Goal: Task Accomplishment & Management: Manage account settings

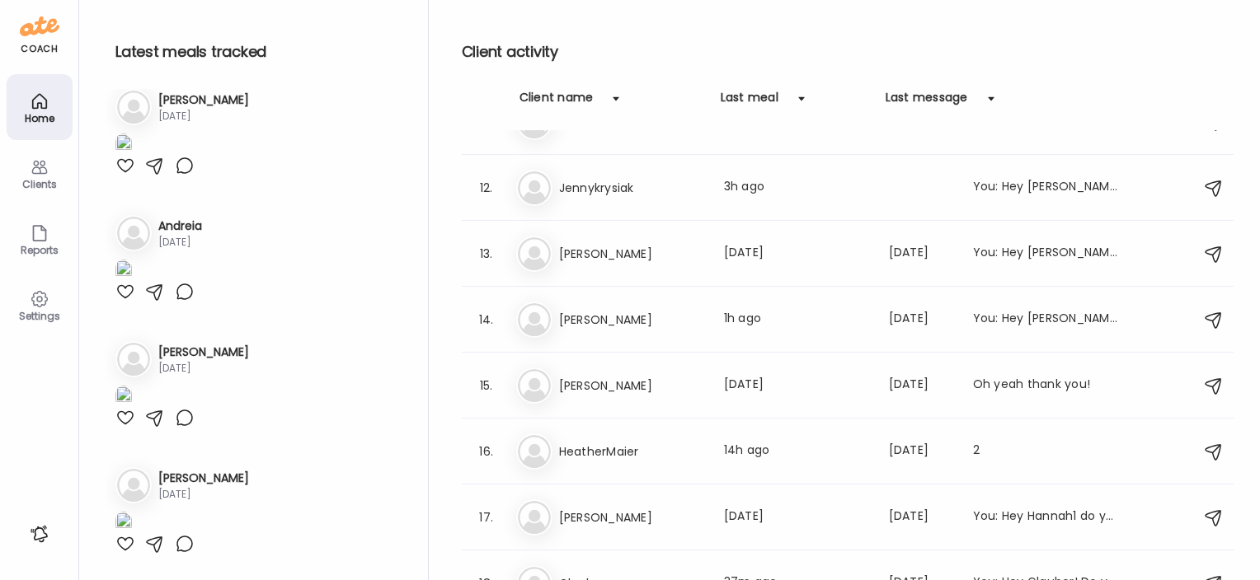
scroll to position [695, 0]
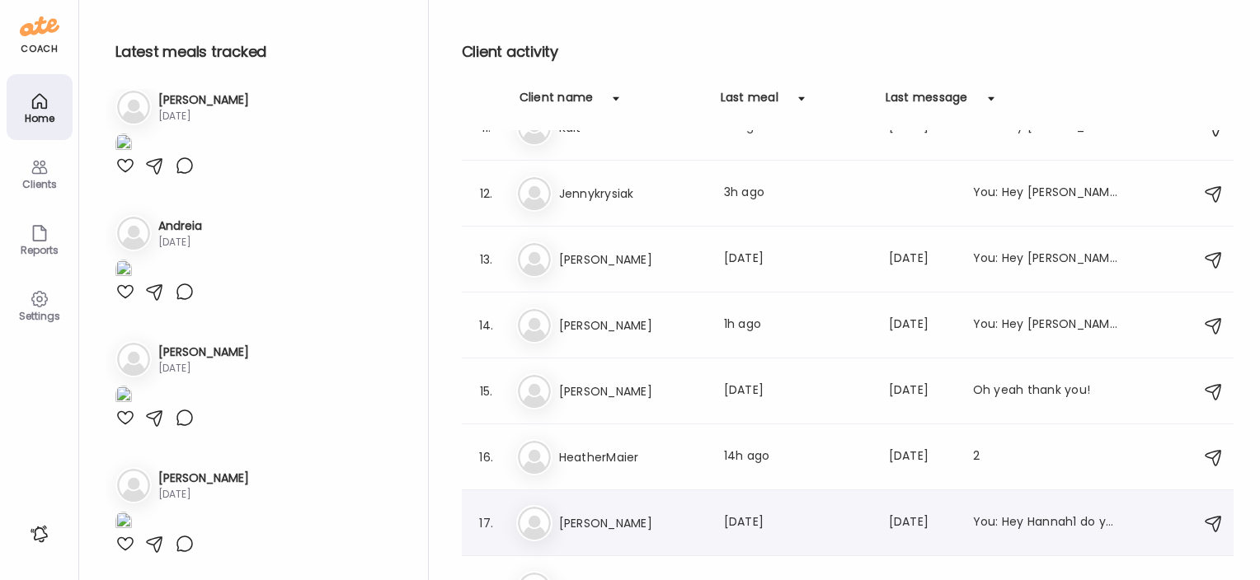
click at [580, 516] on h3 "[PERSON_NAME]" at bounding box center [631, 524] width 145 height 20
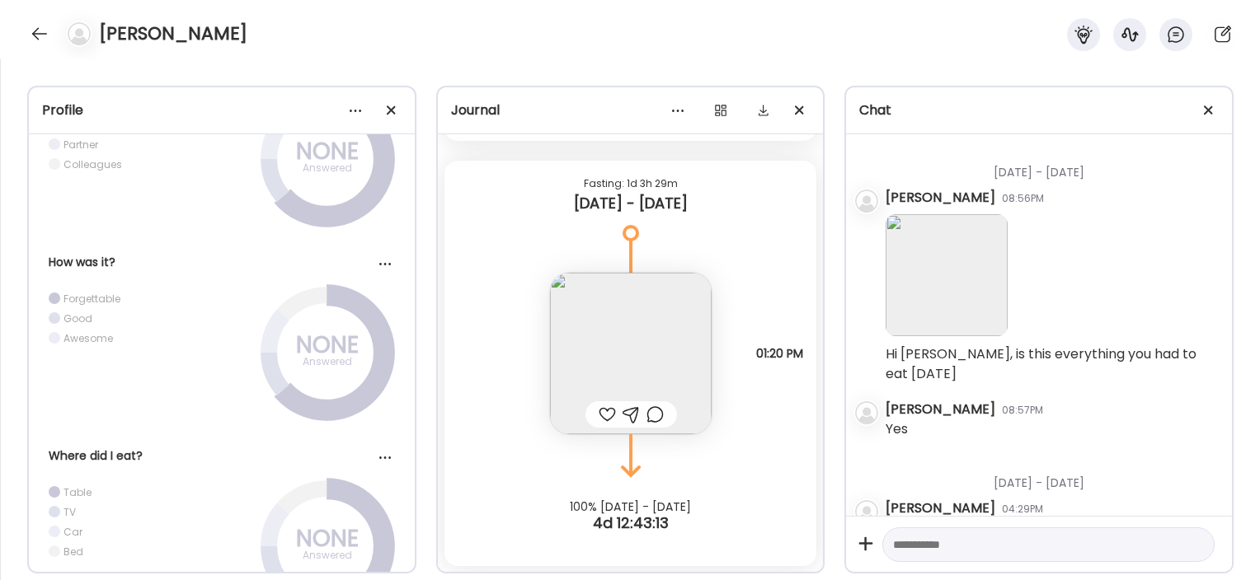
scroll to position [11360, 0]
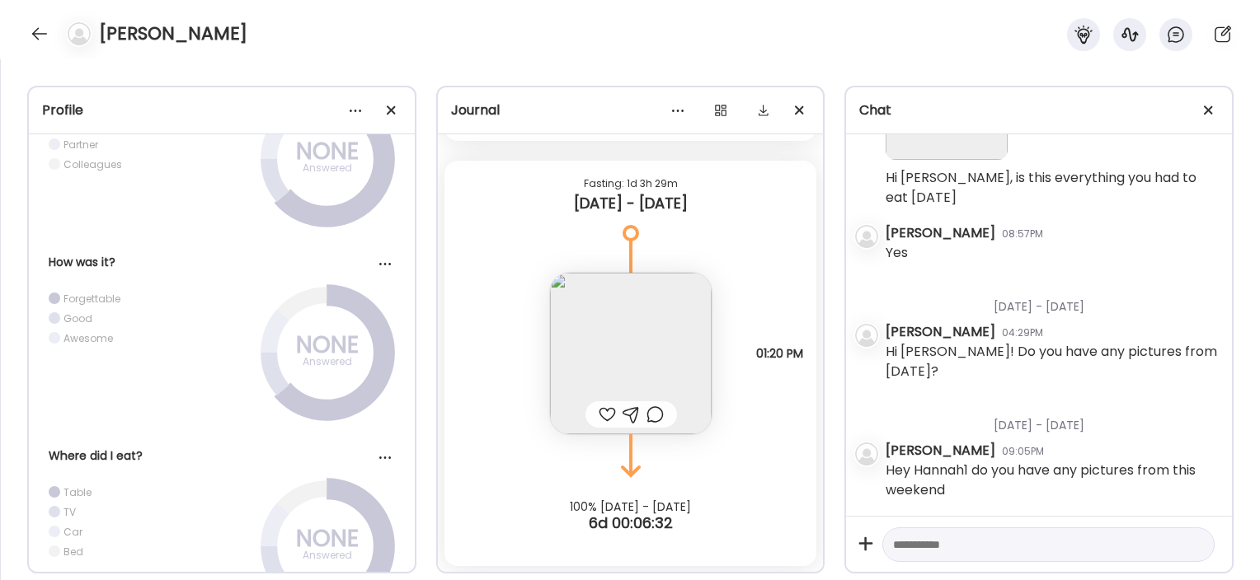
click at [753, 369] on div "Note not added Questions not answered 01:20 PM" at bounding box center [630, 337] width 373 height 195
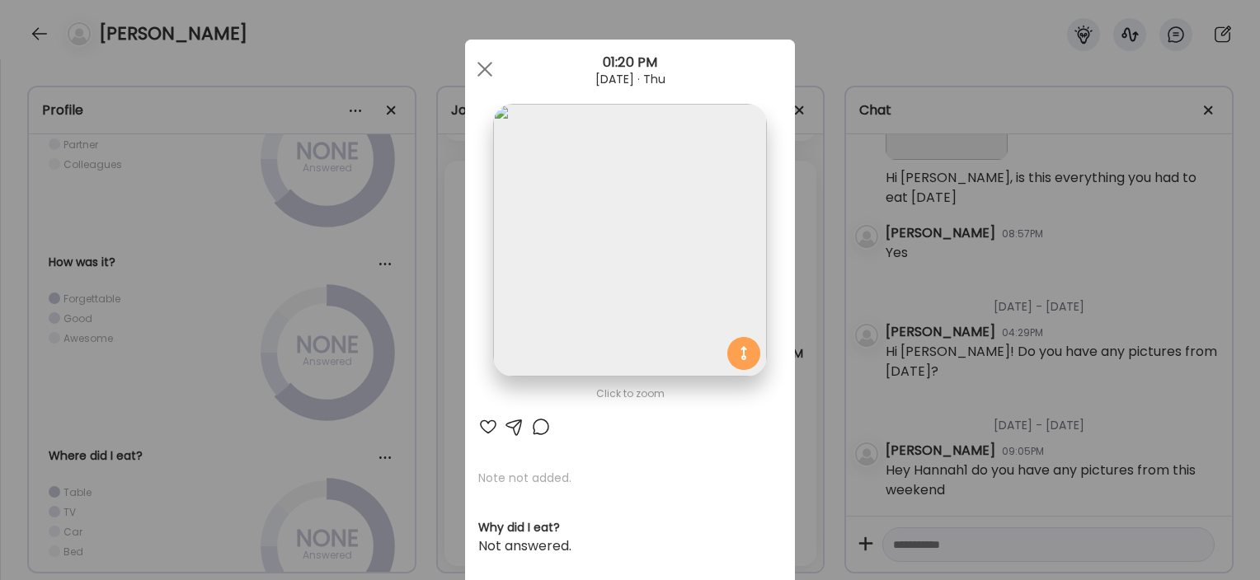
click at [1055, 342] on div "Ate Coach Dashboard Wahoo! It’s official Take a moment to set up your Coach Pro…" at bounding box center [630, 290] width 1260 height 580
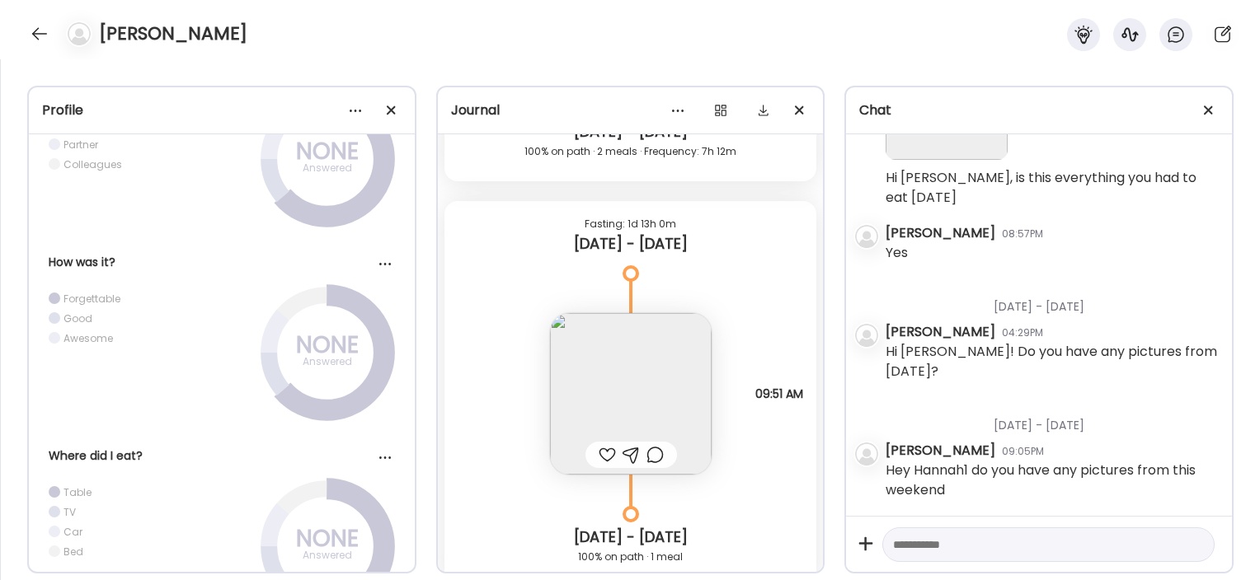
scroll to position [8248, 0]
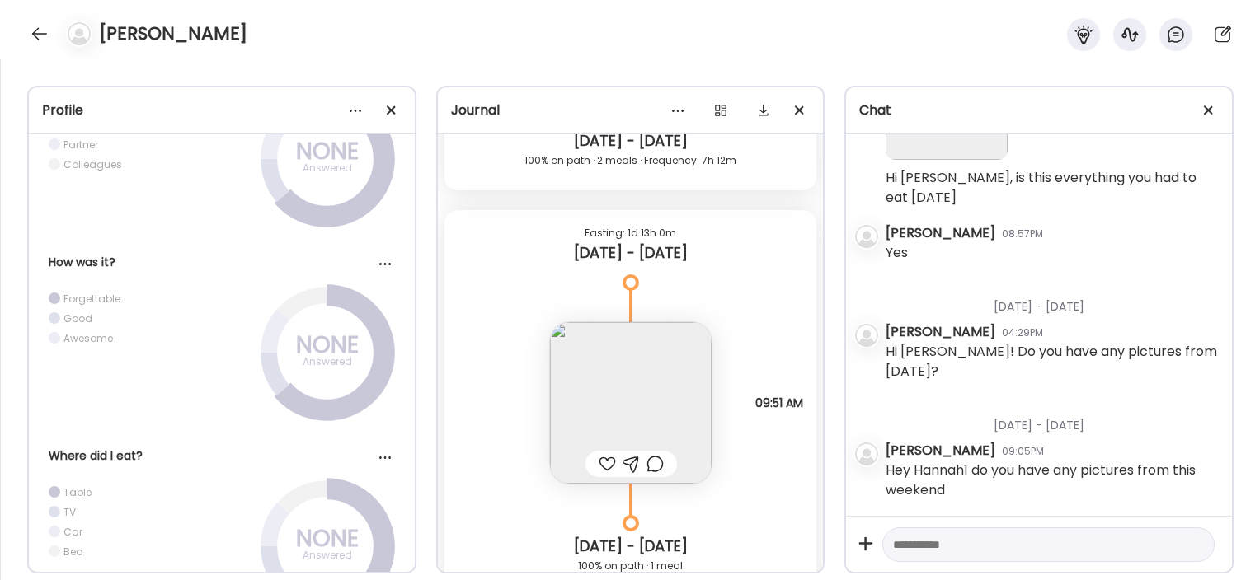
click at [668, 406] on img at bounding box center [631, 403] width 162 height 162
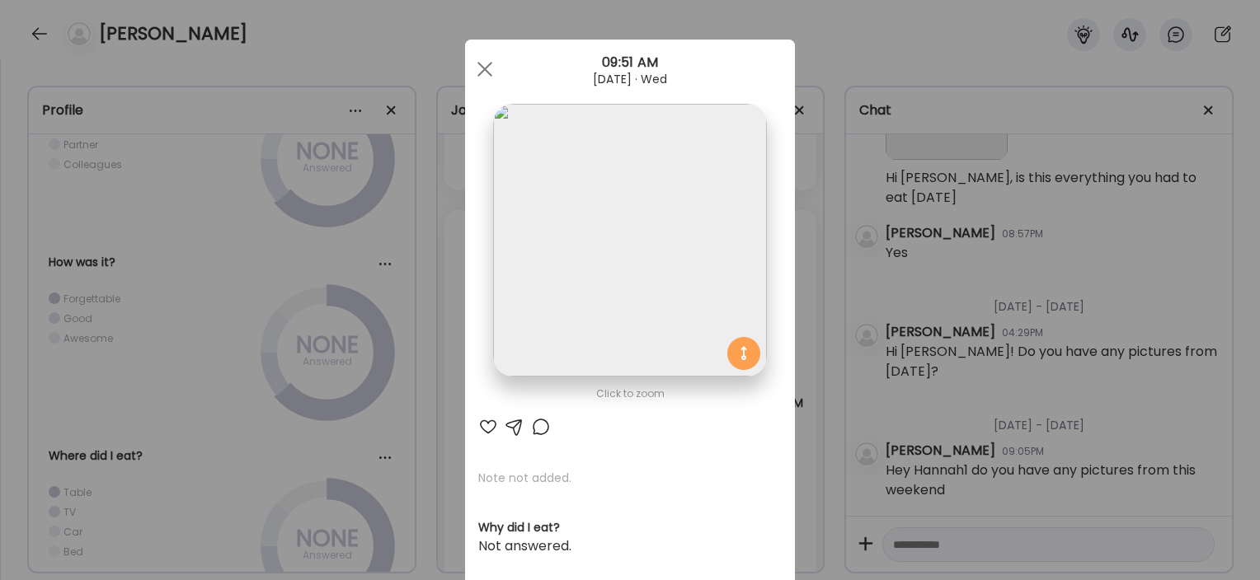
click at [816, 301] on div "Ate Coach Dashboard Wahoo! It’s official Take a moment to set up your Coach Pro…" at bounding box center [630, 290] width 1260 height 580
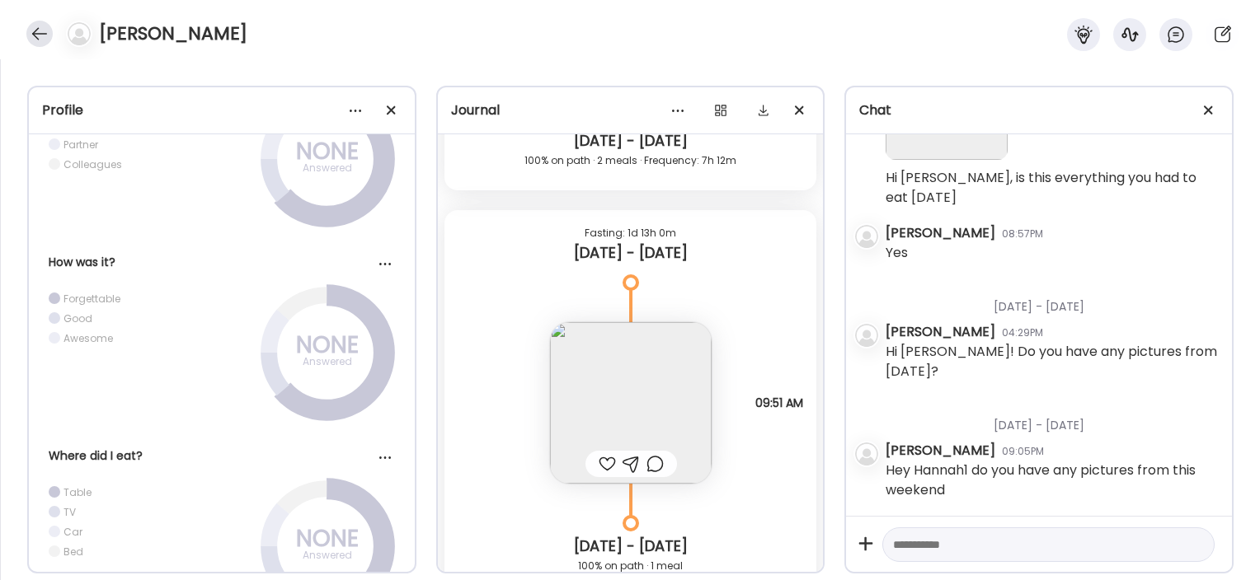
click at [40, 33] on div at bounding box center [39, 34] width 26 height 26
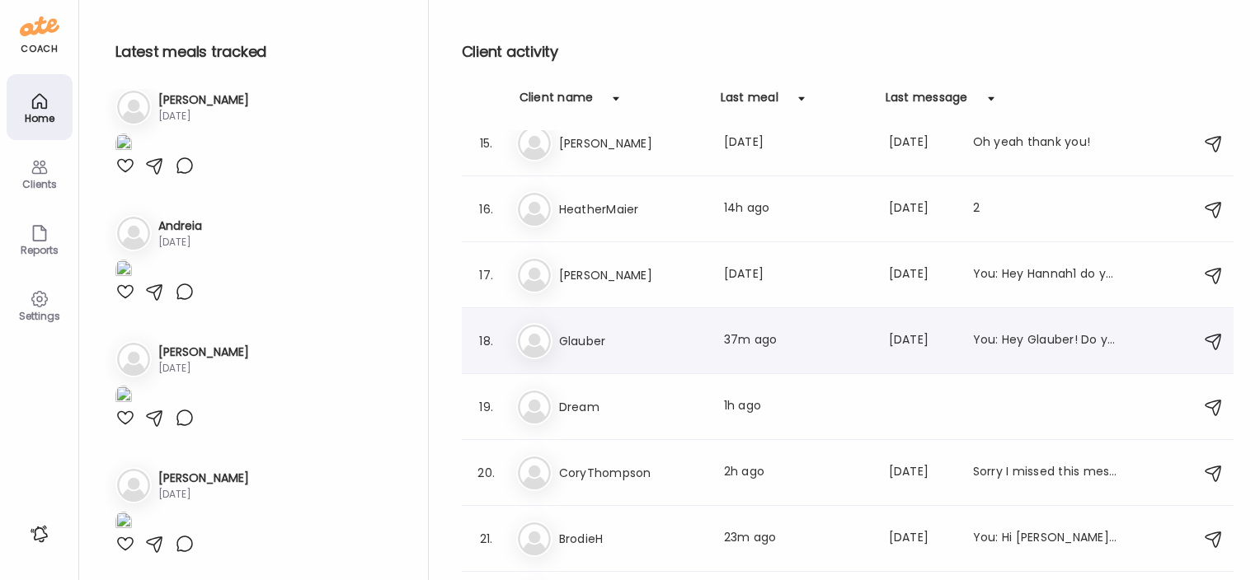
scroll to position [936, 0]
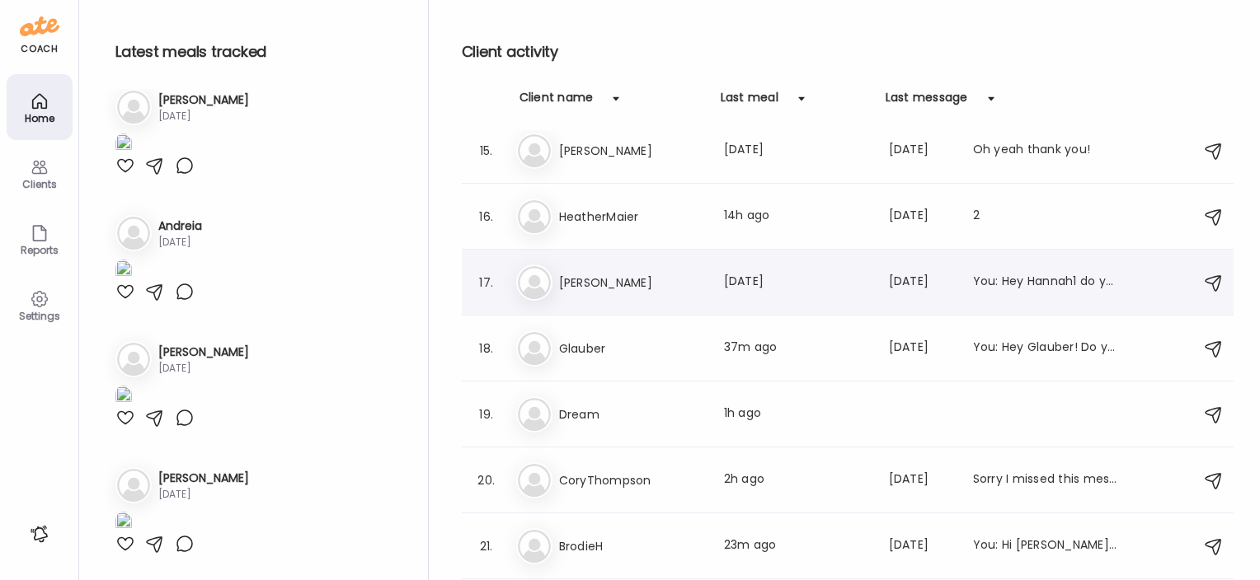
click at [587, 283] on h3 "[PERSON_NAME]" at bounding box center [631, 283] width 145 height 20
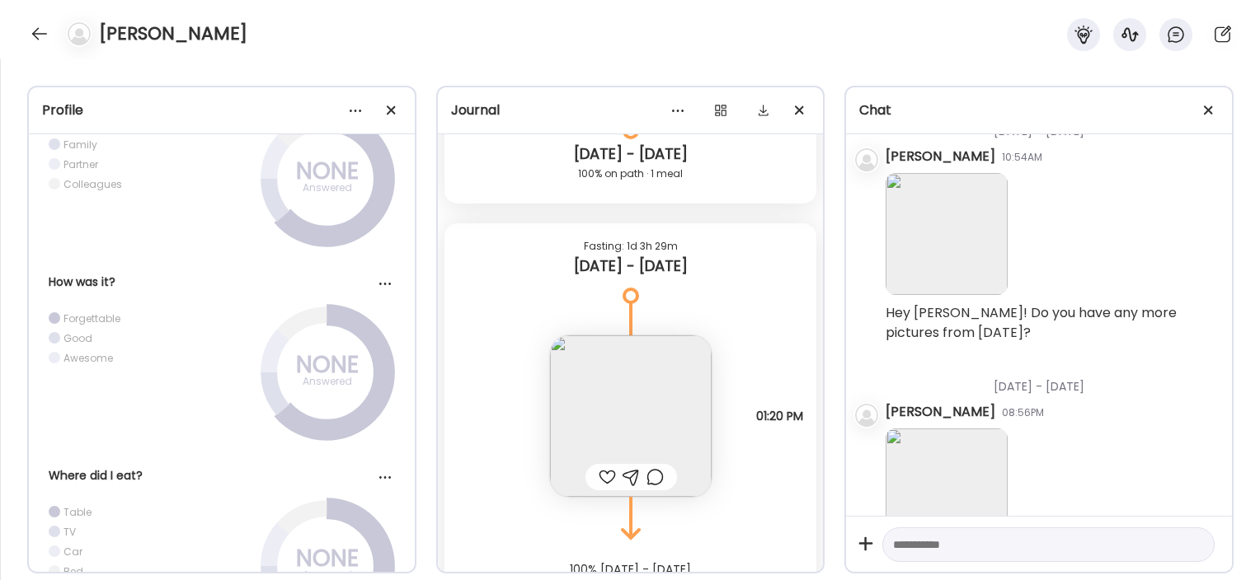
scroll to position [5955, 0]
click at [45, 33] on div at bounding box center [39, 34] width 26 height 26
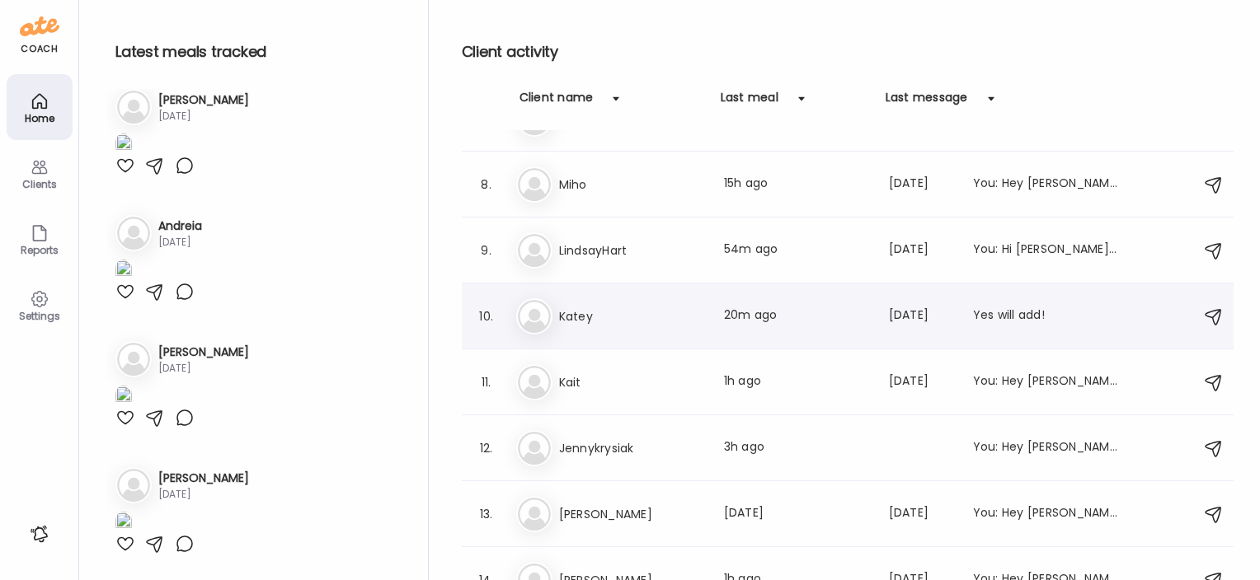
scroll to position [441, 0]
click at [605, 444] on h3 "Jennykrysiak" at bounding box center [631, 448] width 145 height 20
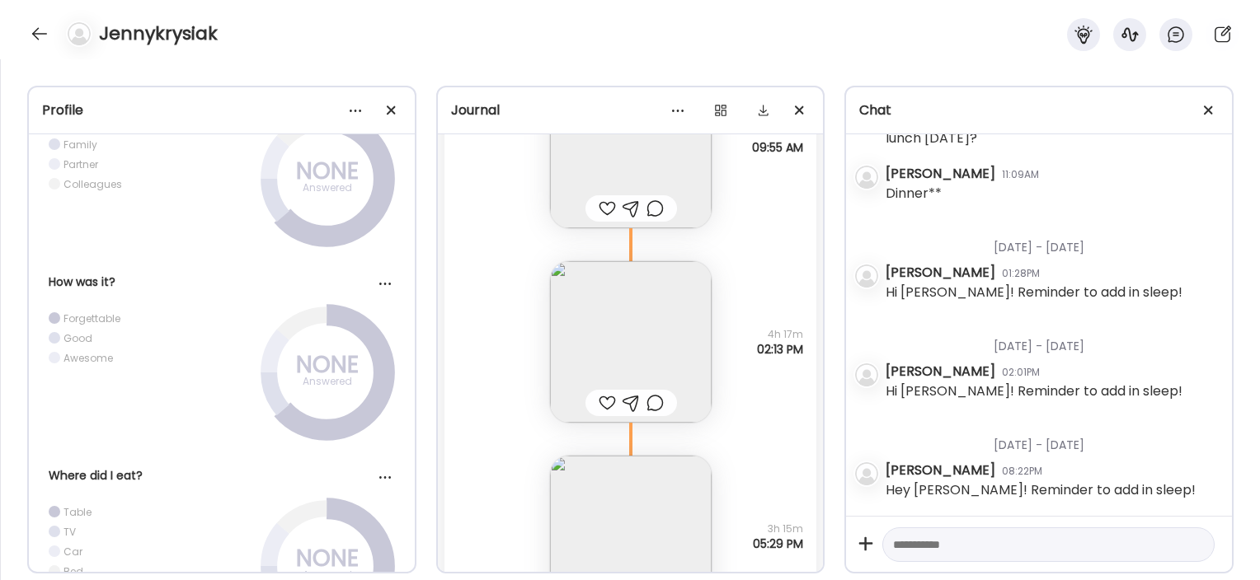
scroll to position [32542, 0]
click at [643, 343] on img at bounding box center [631, 344] width 162 height 162
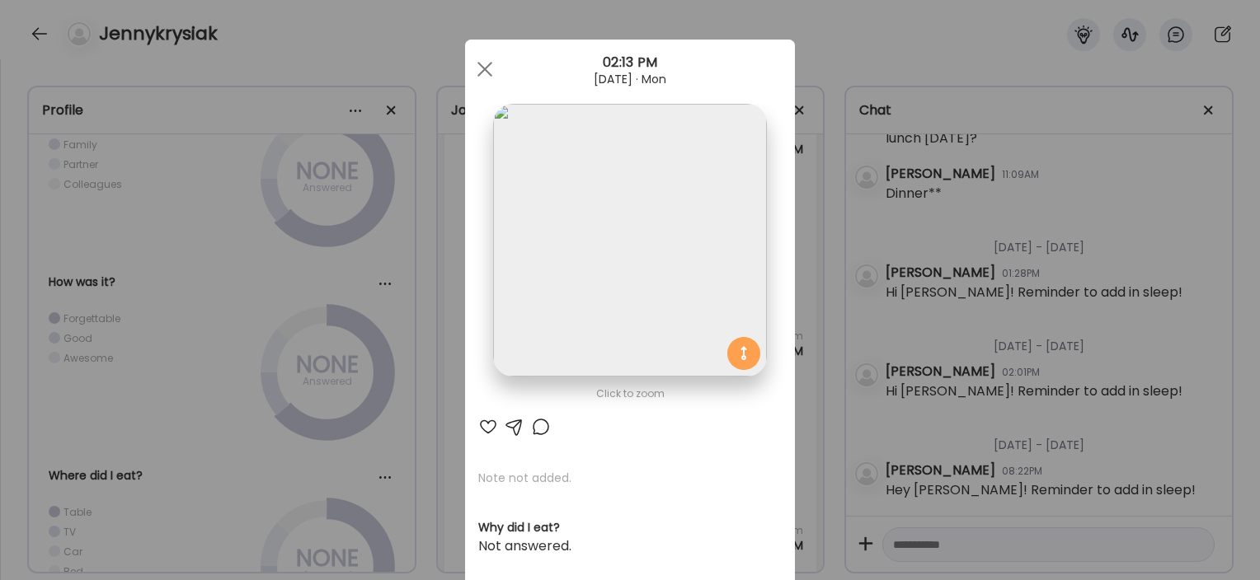
click at [848, 282] on div "Ate Coach Dashboard Wahoo! It’s official Take a moment to set up your Coach Pro…" at bounding box center [630, 290] width 1260 height 580
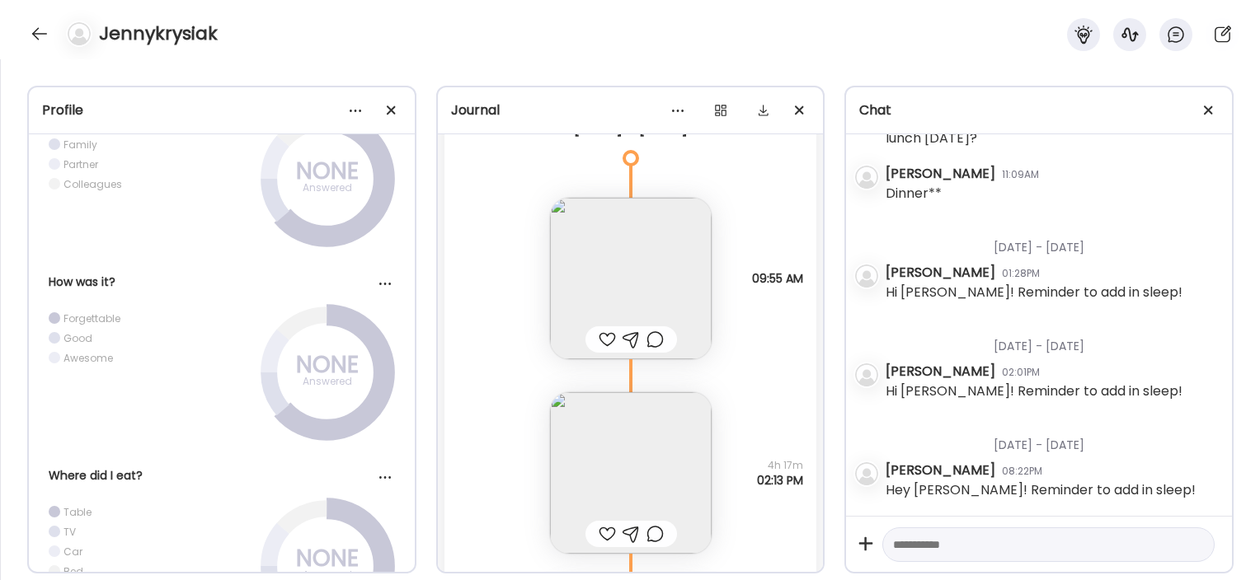
scroll to position [32406, 0]
click at [659, 265] on img at bounding box center [631, 285] width 162 height 162
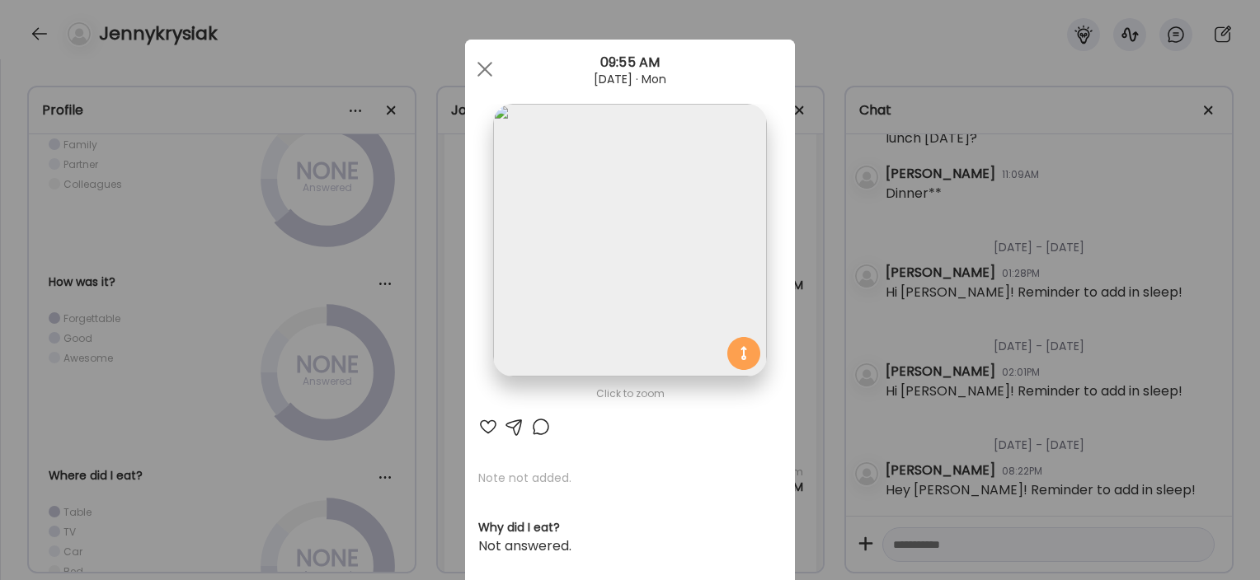
click at [890, 263] on div "Ate Coach Dashboard Wahoo! It’s official Take a moment to set up your Coach Pro…" at bounding box center [630, 290] width 1260 height 580
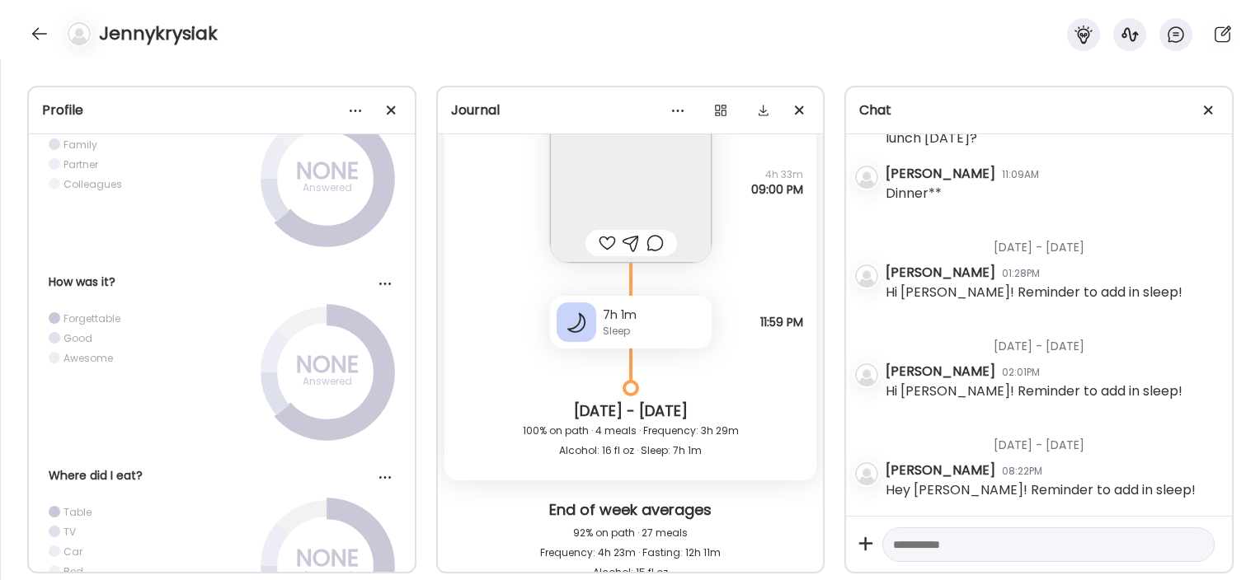
scroll to position [31688, 0]
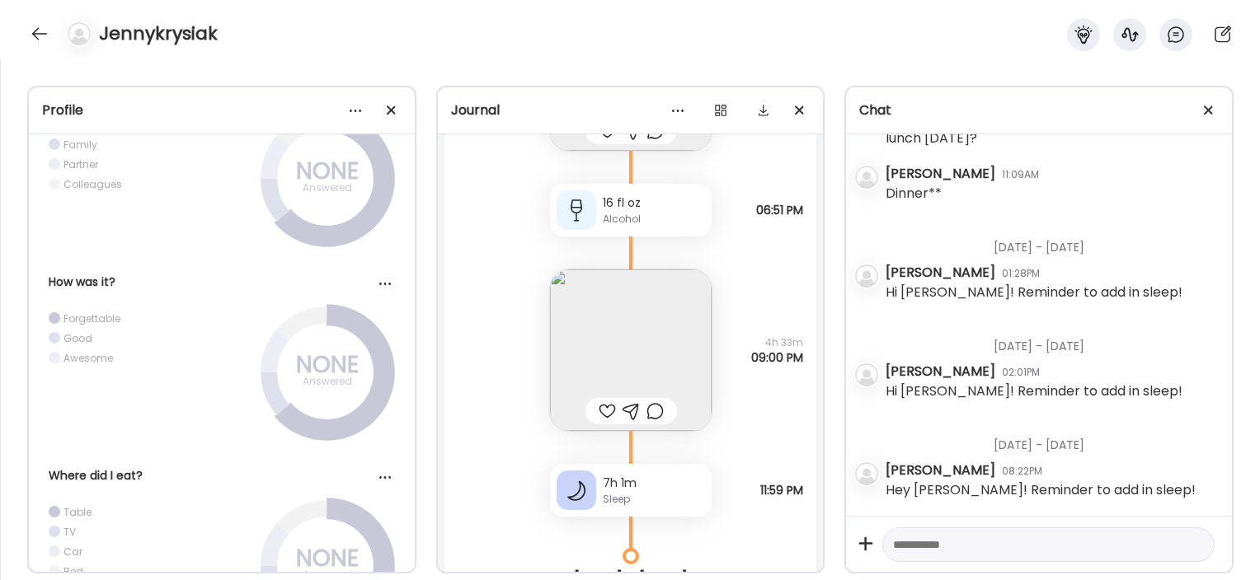
click at [601, 333] on img at bounding box center [631, 351] width 162 height 162
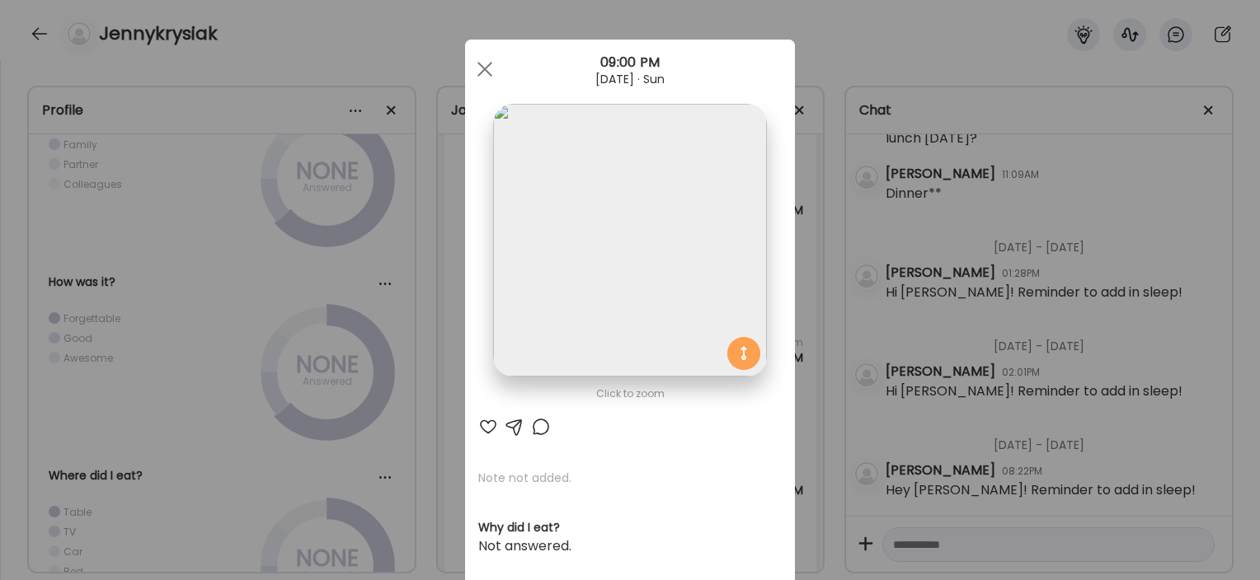
click at [840, 317] on div "Ate Coach Dashboard Wahoo! It’s official Take a moment to set up your Coach Pro…" at bounding box center [630, 290] width 1260 height 580
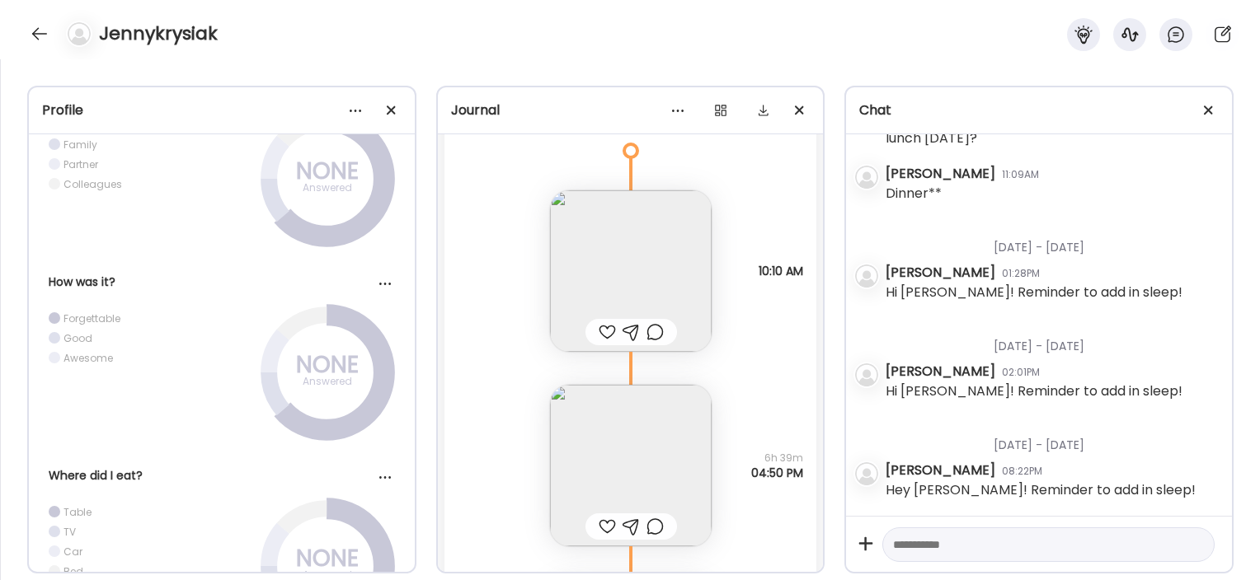
scroll to position [33523, 0]
click at [656, 261] on img at bounding box center [631, 263] width 162 height 162
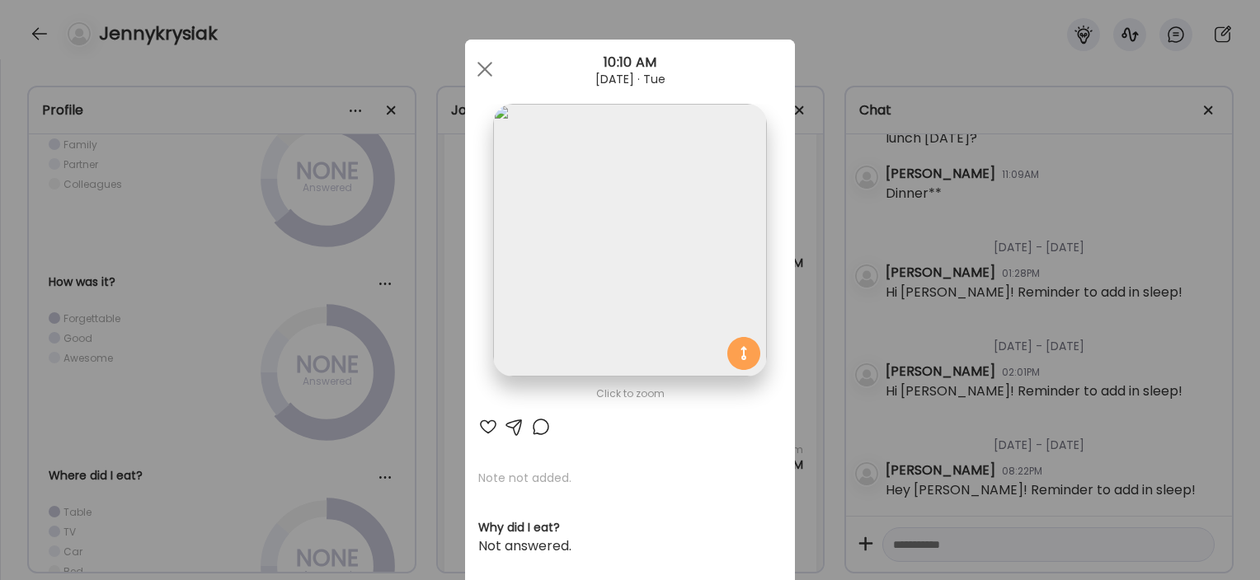
click at [815, 359] on div "Ate Coach Dashboard Wahoo! It’s official Take a moment to set up your Coach Pro…" at bounding box center [630, 290] width 1260 height 580
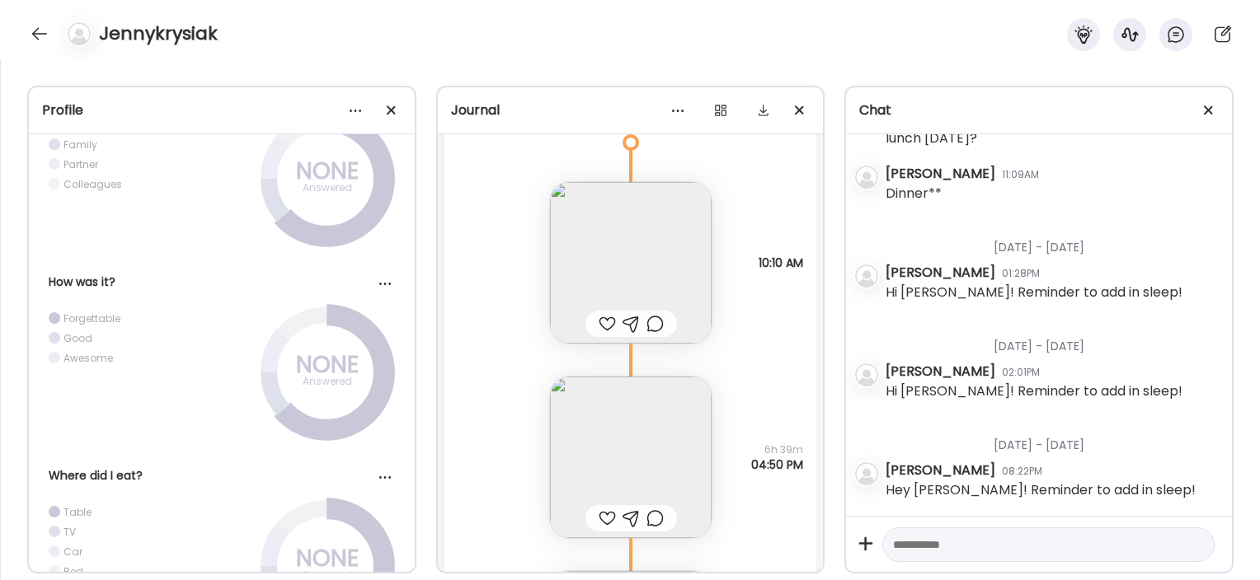
click at [609, 251] on img at bounding box center [631, 263] width 162 height 162
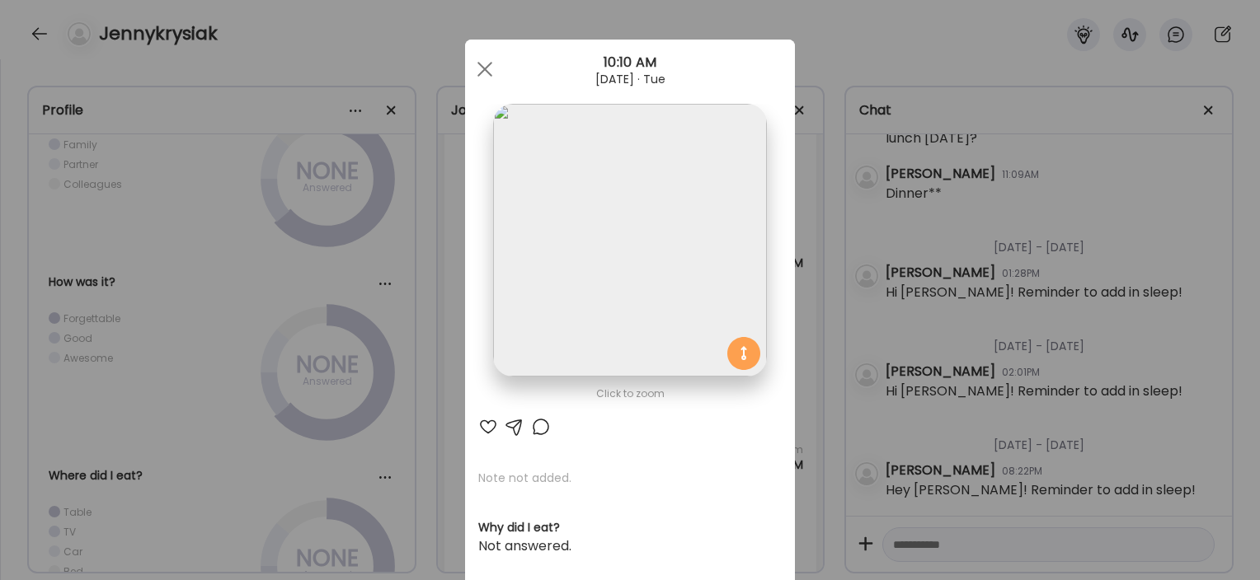
click at [416, 410] on div "Ate Coach Dashboard Wahoo! It’s official Take a moment to set up your Coach Pro…" at bounding box center [630, 290] width 1260 height 580
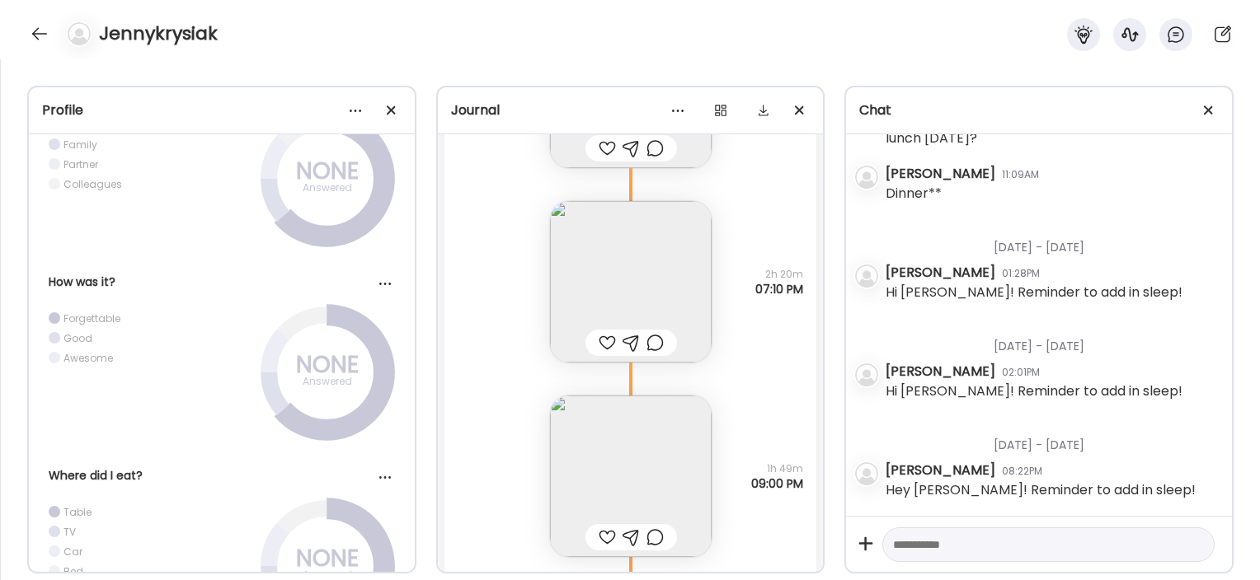
scroll to position [33894, 0]
click at [589, 246] on img at bounding box center [631, 281] width 162 height 162
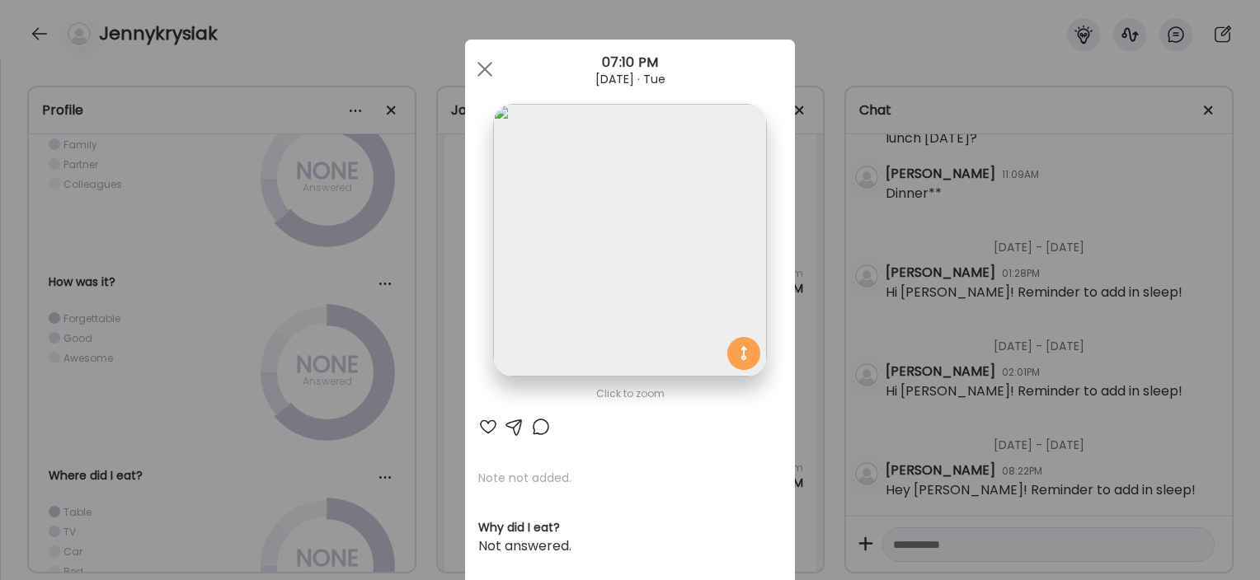
click at [451, 330] on div "Ate Coach Dashboard Wahoo! It’s official Take a moment to set up your Coach Pro…" at bounding box center [630, 290] width 1260 height 580
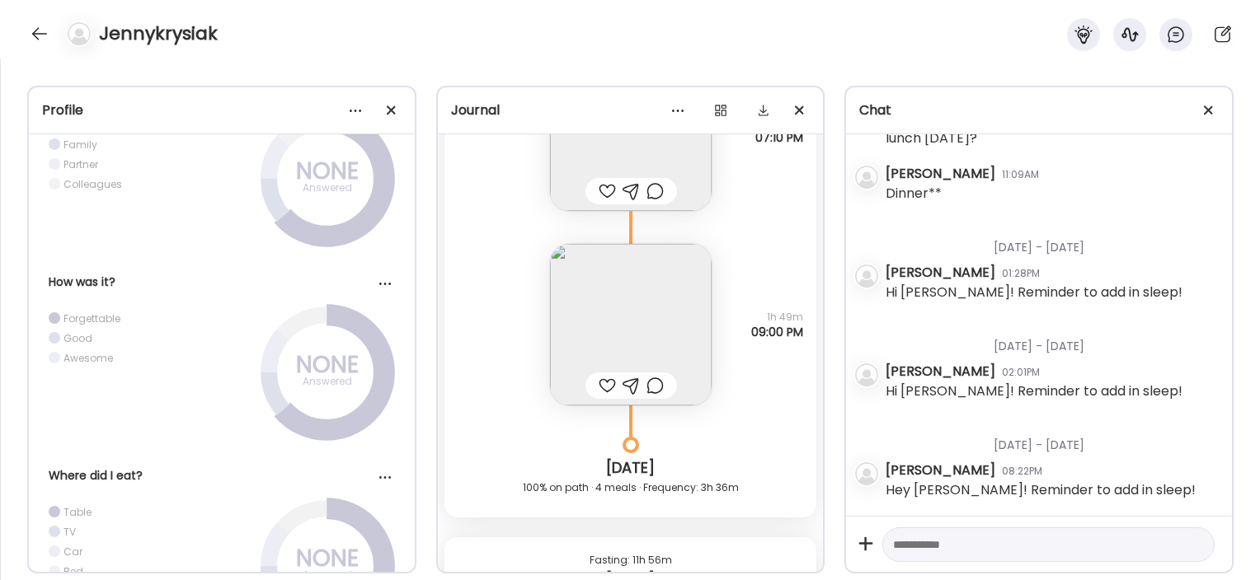
scroll to position [34422, 0]
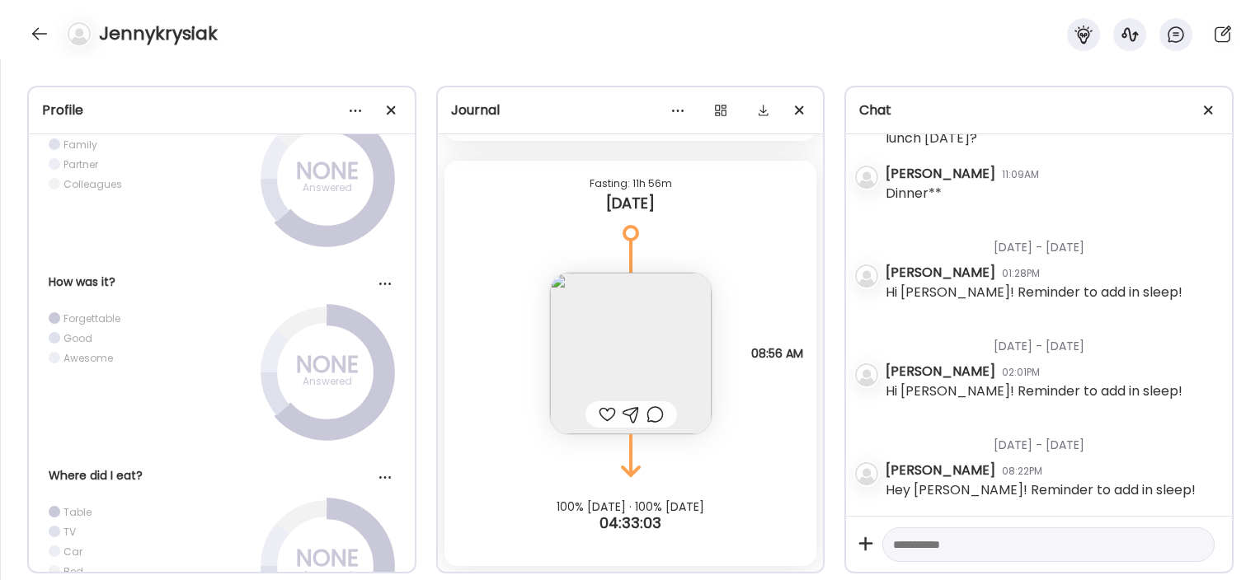
click at [594, 327] on img at bounding box center [631, 354] width 162 height 162
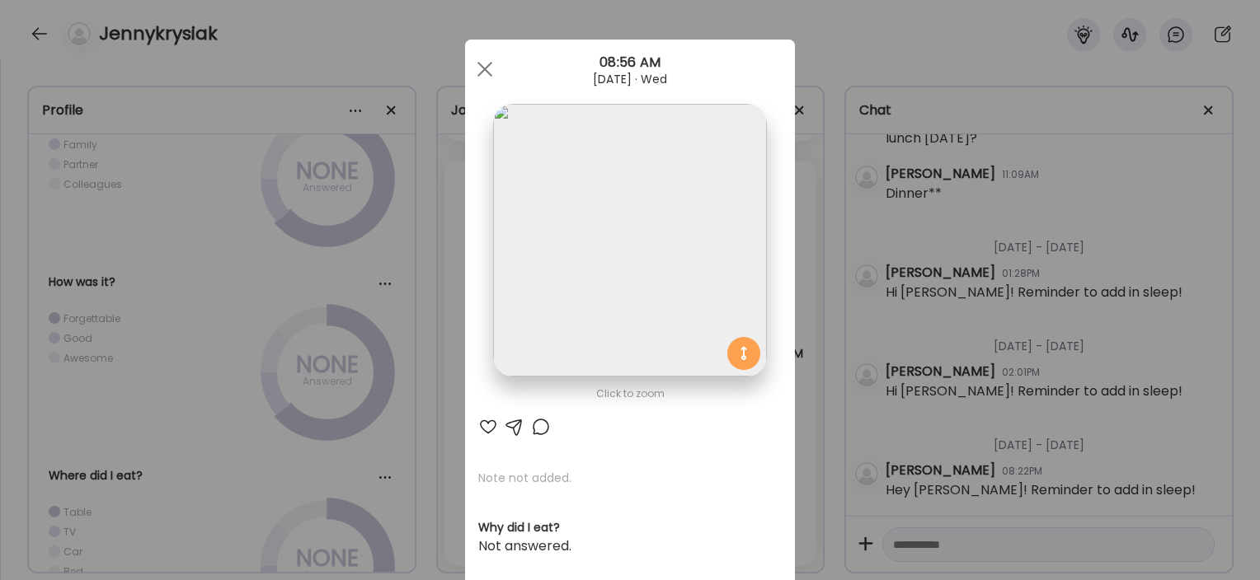
click at [880, 223] on div "Ate Coach Dashboard Wahoo! It’s official Take a moment to set up your Coach Pro…" at bounding box center [630, 290] width 1260 height 580
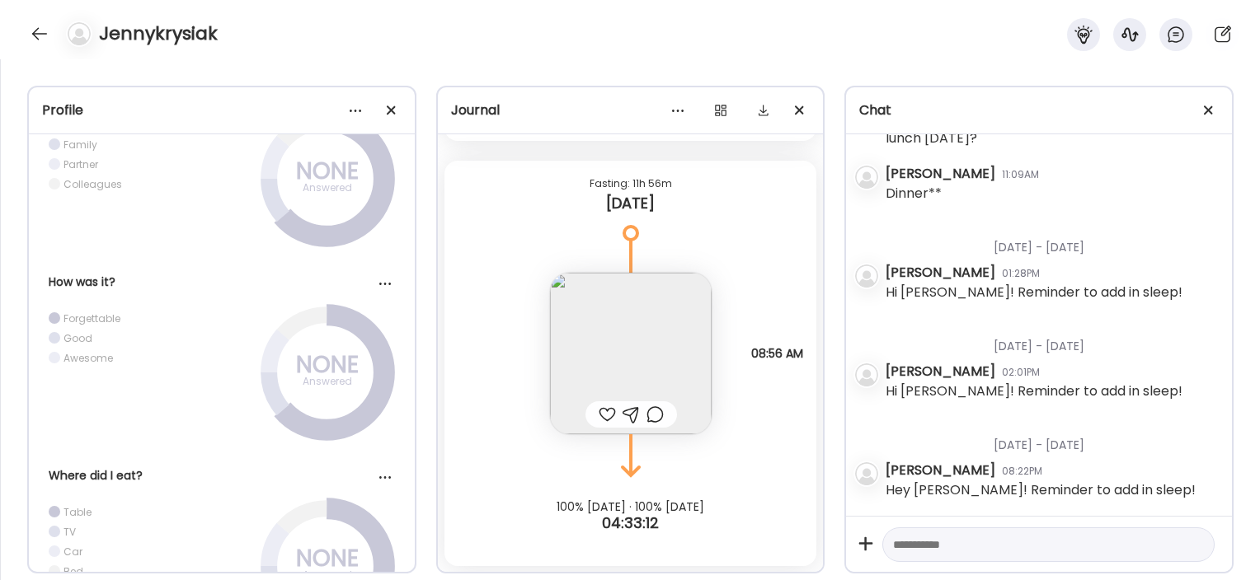
click at [695, 421] on img at bounding box center [631, 354] width 162 height 162
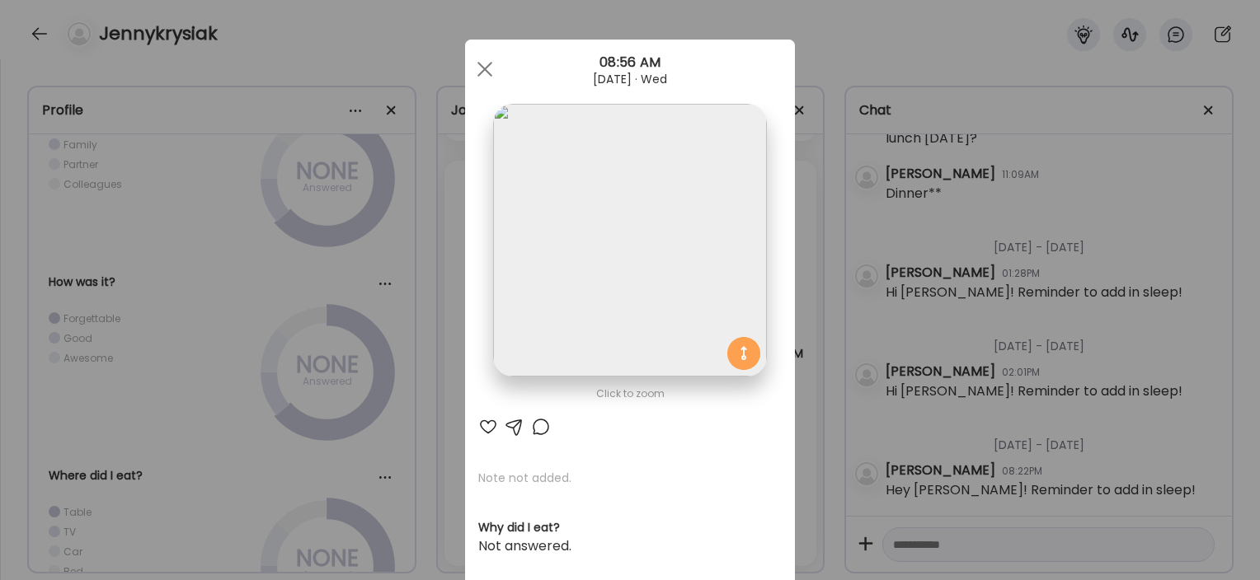
click at [814, 378] on div "Ate Coach Dashboard Wahoo! It’s official Take a moment to set up your Coach Pro…" at bounding box center [630, 290] width 1260 height 580
